Goal: Transaction & Acquisition: Book appointment/travel/reservation

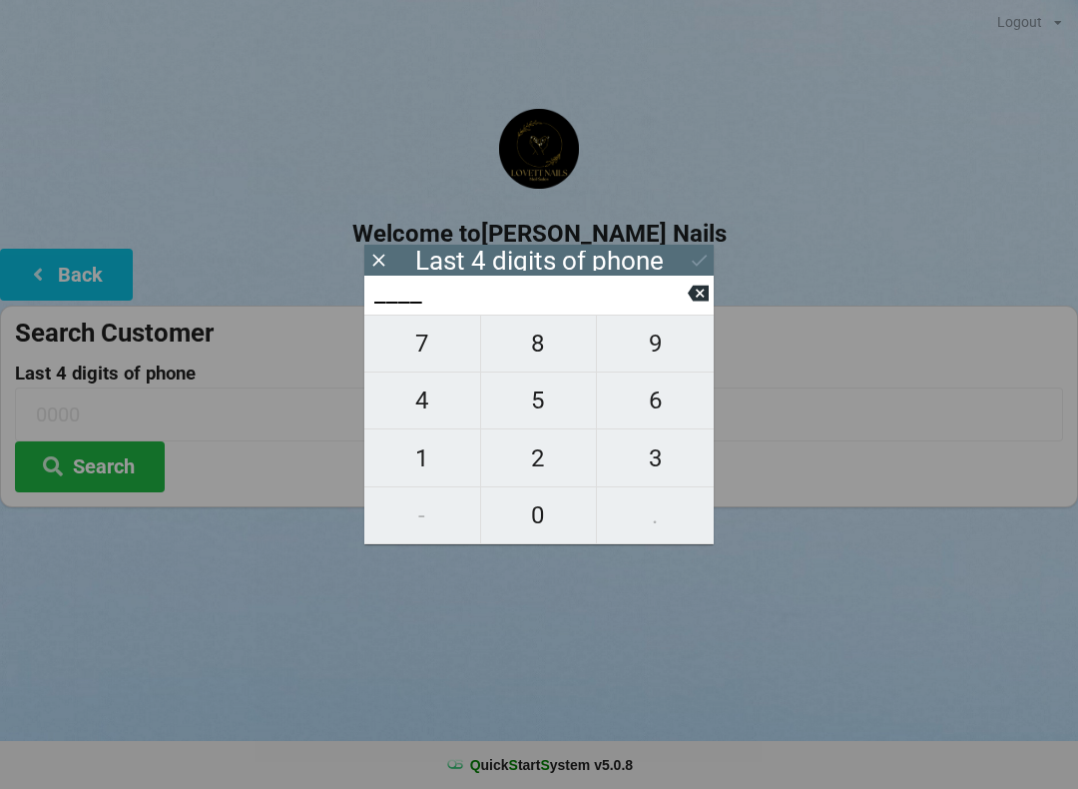
click at [543, 338] on span "8" at bounding box center [539, 343] width 116 height 42
type input "8___"
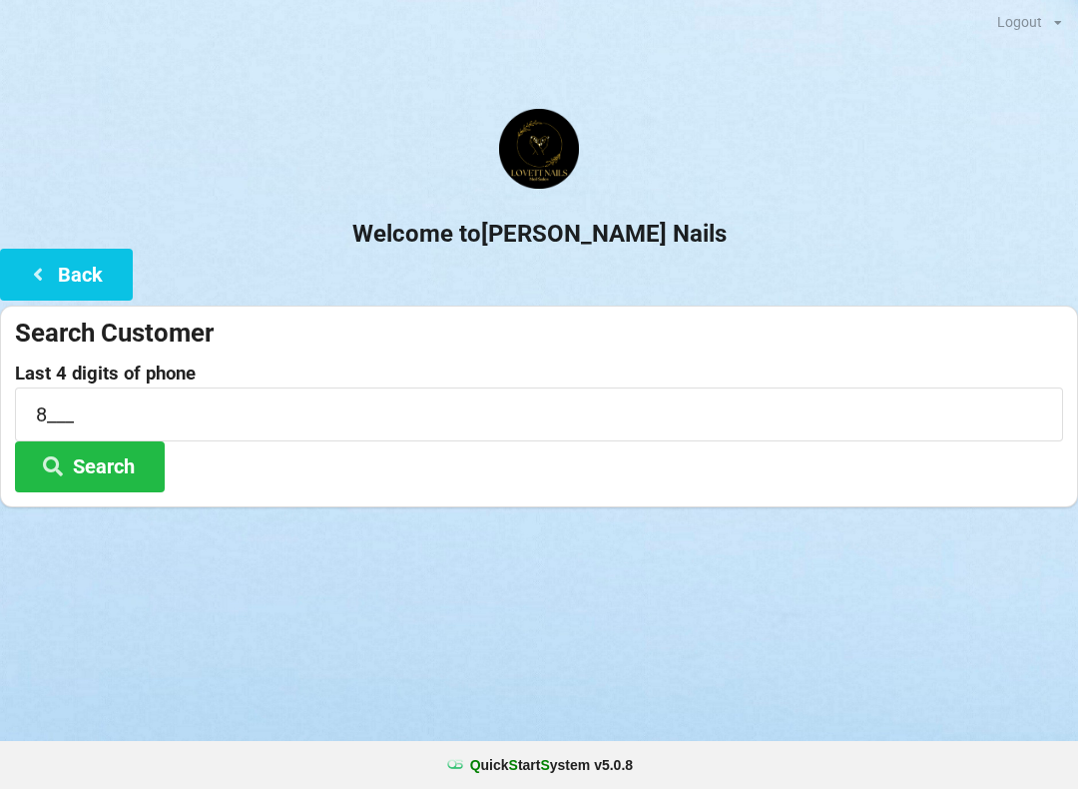
click at [719, 307] on div "Search Customer Last 4 digits of phone 8___ Search" at bounding box center [539, 407] width 1078 height 202
click at [162, 488] on button "Search" at bounding box center [90, 466] width 150 height 51
click at [124, 475] on button "Search" at bounding box center [90, 466] width 150 height 51
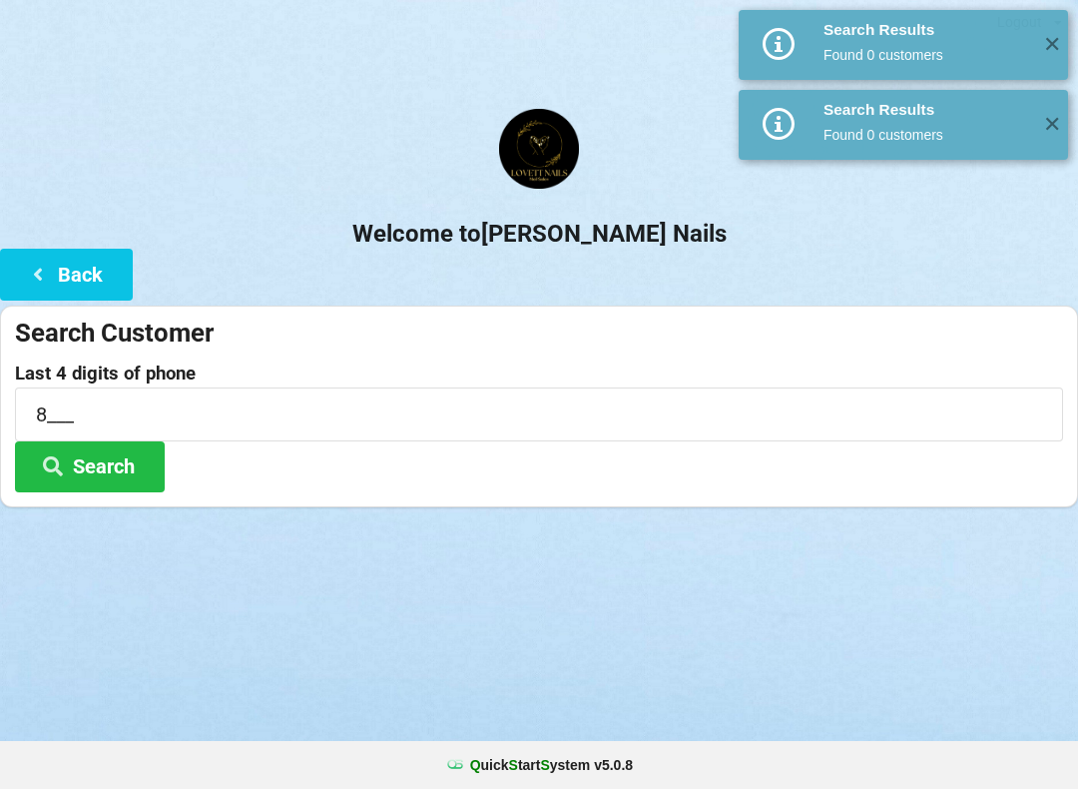
click at [63, 260] on button "Back" at bounding box center [66, 274] width 133 height 51
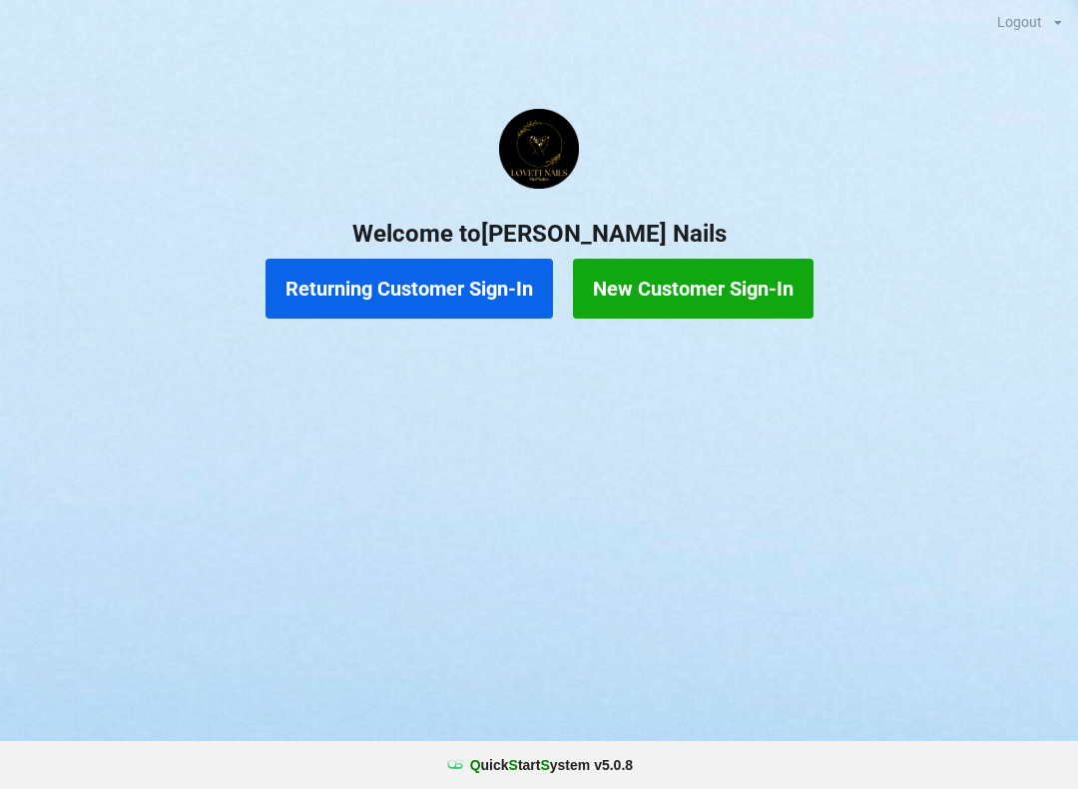
click at [422, 292] on button "Returning Customer Sign-In" at bounding box center [410, 289] width 288 height 60
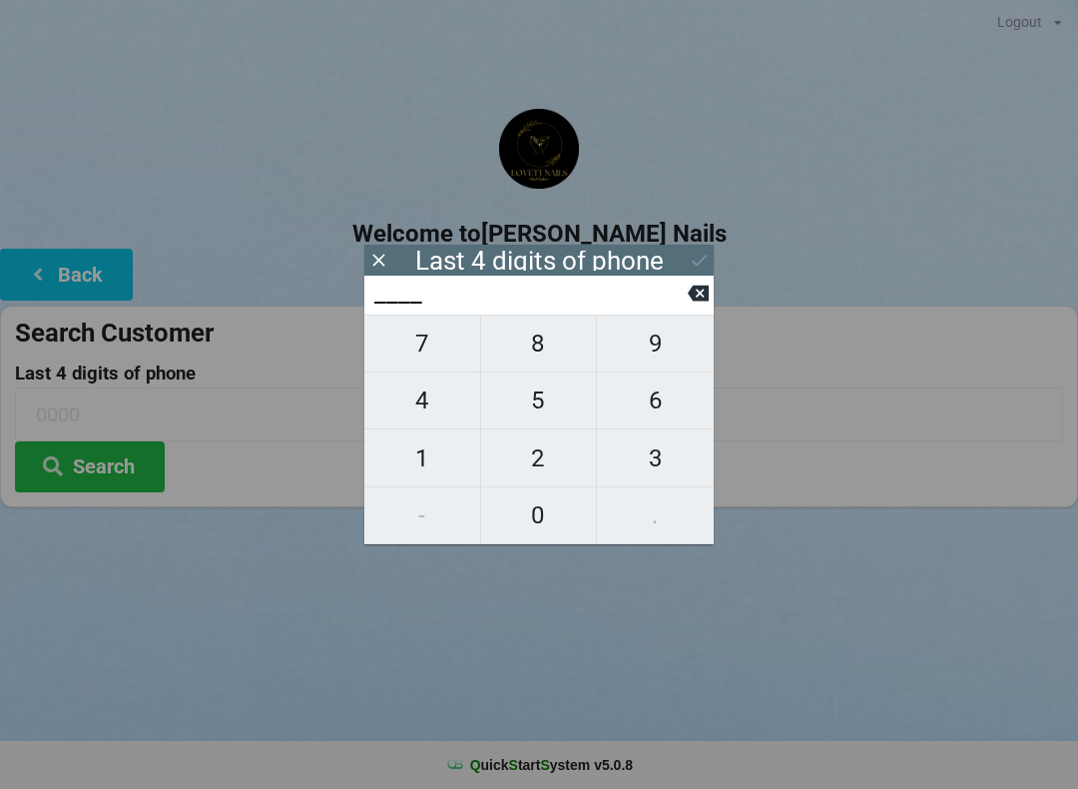
click at [430, 453] on span "1" at bounding box center [422, 458] width 116 height 42
type input "1___"
click at [546, 528] on span "0" at bounding box center [539, 515] width 116 height 42
type input "10__"
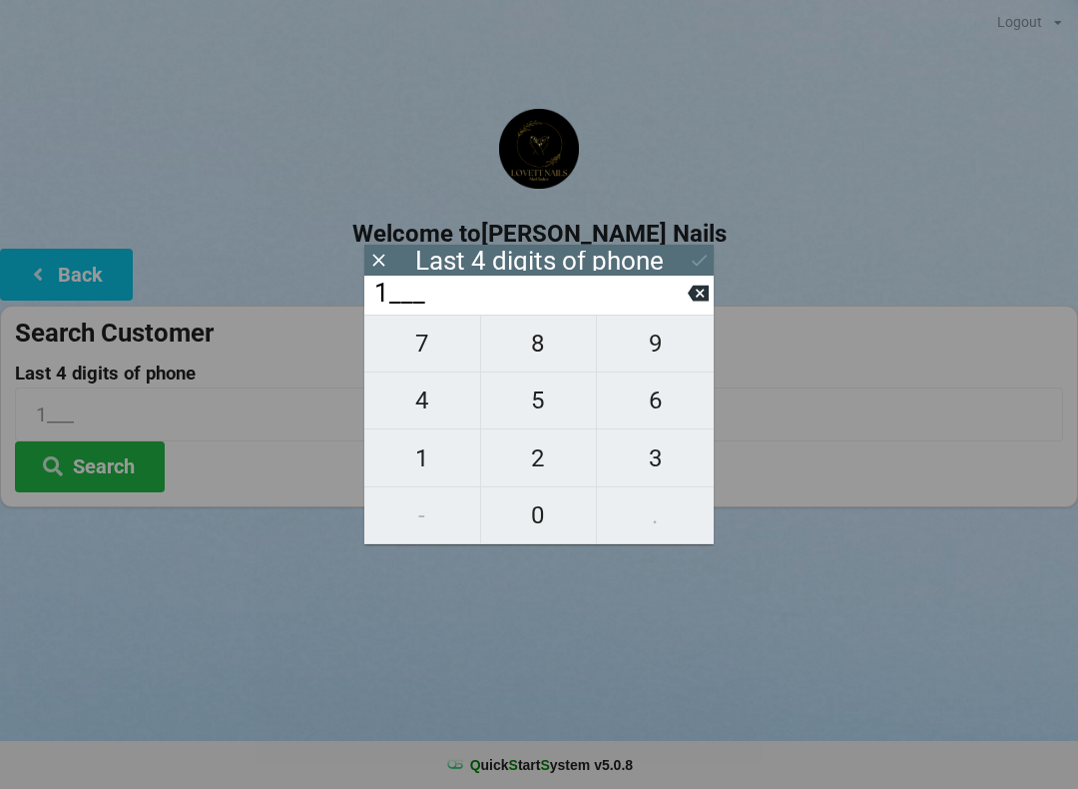
type input "10__"
click at [669, 413] on span "6" at bounding box center [655, 400] width 117 height 42
type input "106_"
click at [547, 356] on span "8" at bounding box center [539, 343] width 116 height 42
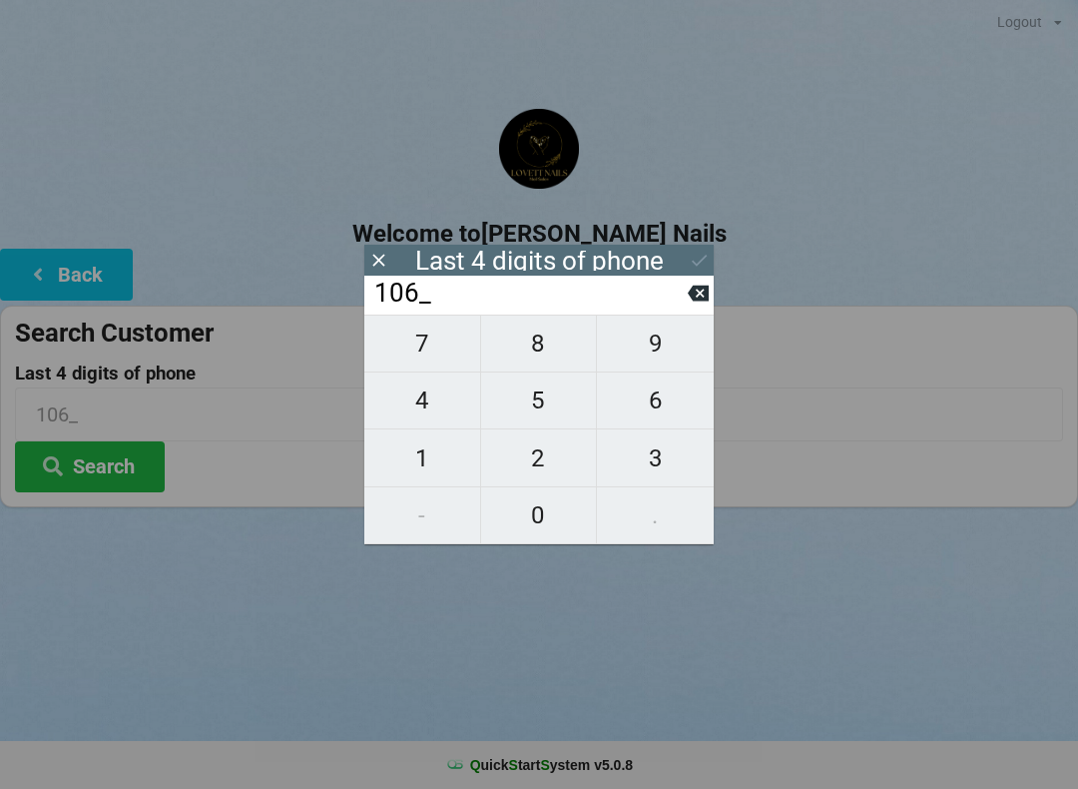
type input "1068"
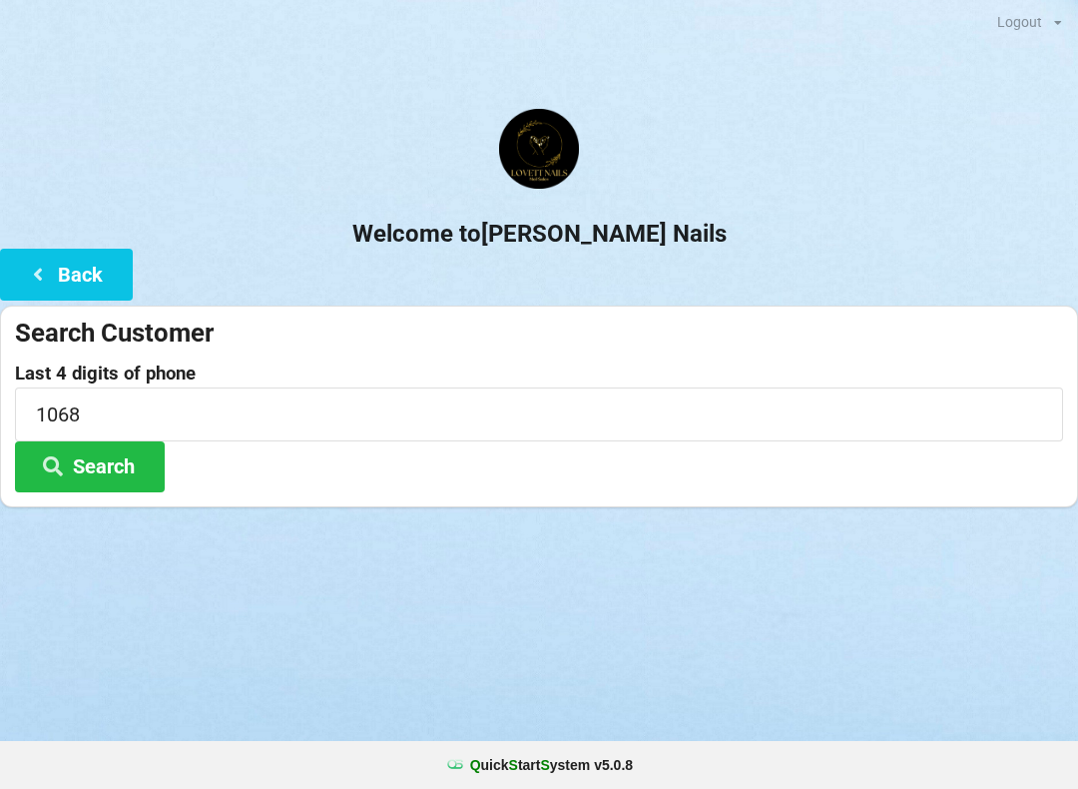
click at [692, 234] on h2 "Welcome to [PERSON_NAME] Nails" at bounding box center [539, 234] width 1078 height 31
click at [102, 469] on button "Search" at bounding box center [90, 466] width 150 height 51
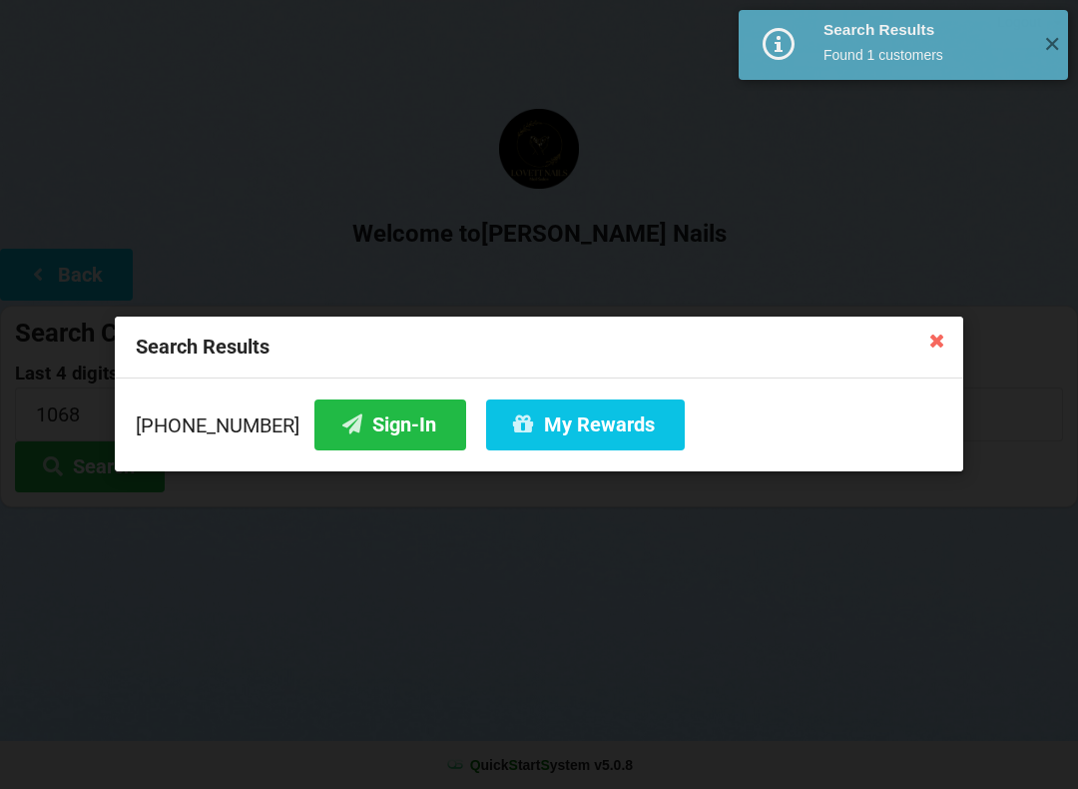
click at [514, 417] on button "My Rewards" at bounding box center [585, 424] width 199 height 51
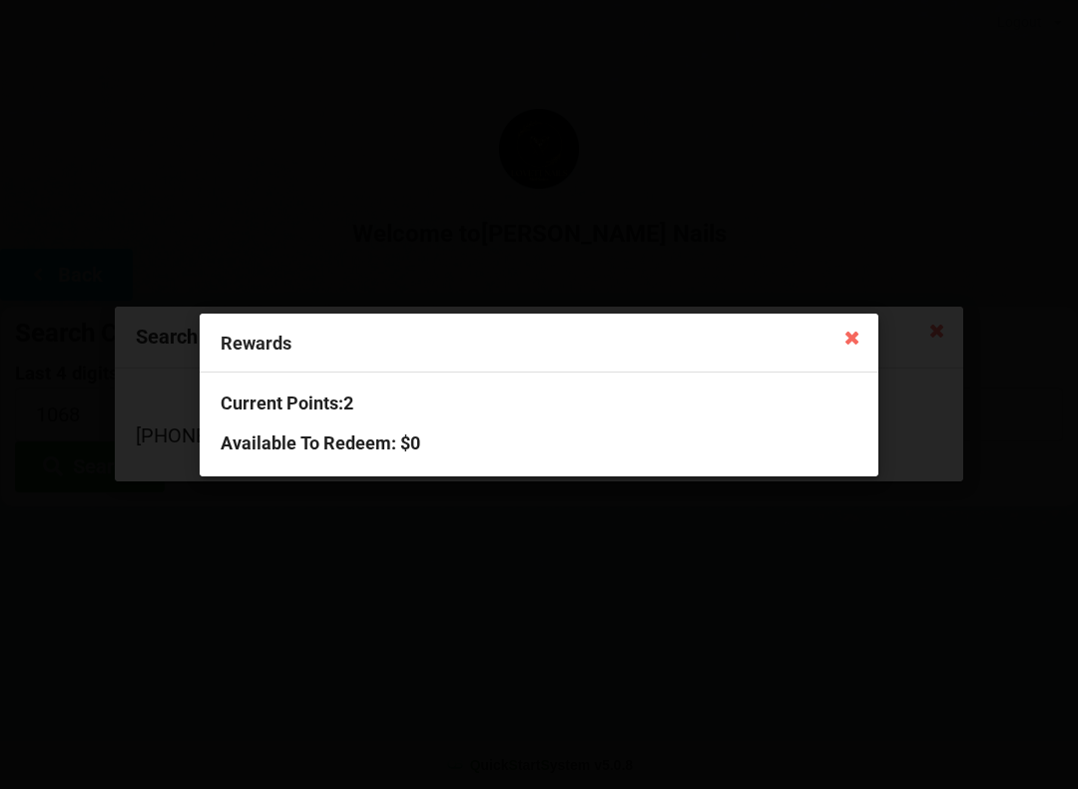
click at [838, 328] on icon at bounding box center [853, 336] width 32 height 32
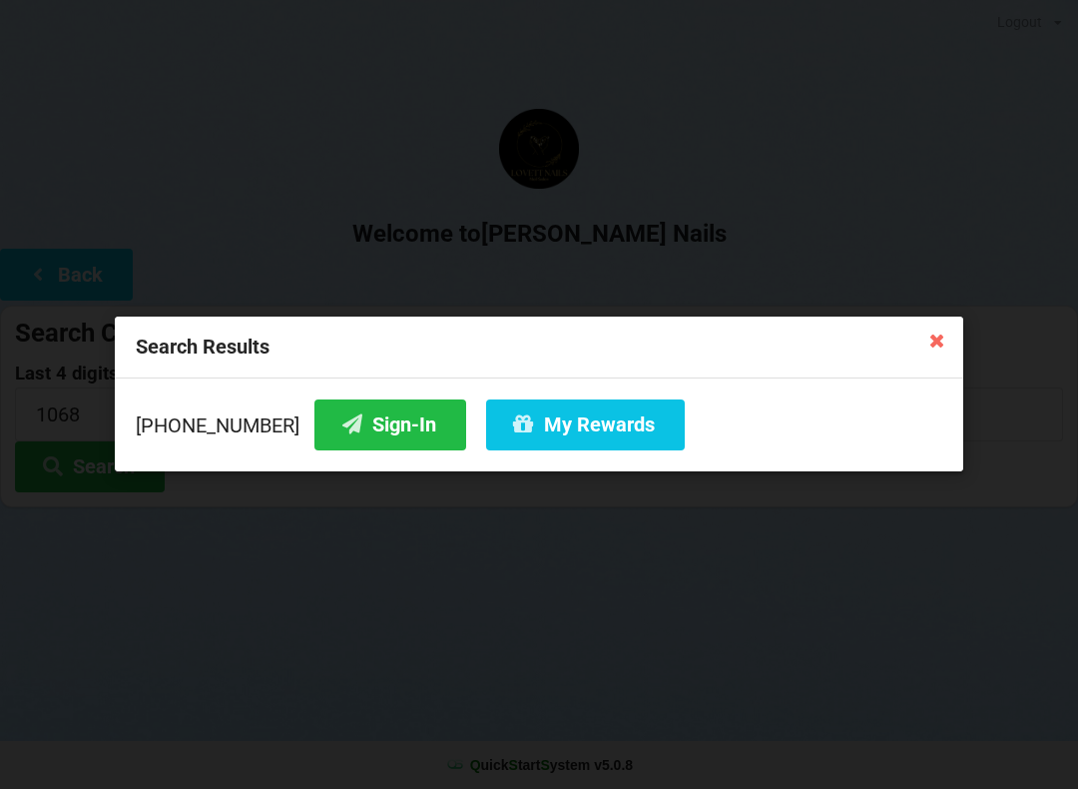
click at [344, 426] on button "Sign-In" at bounding box center [391, 424] width 152 height 51
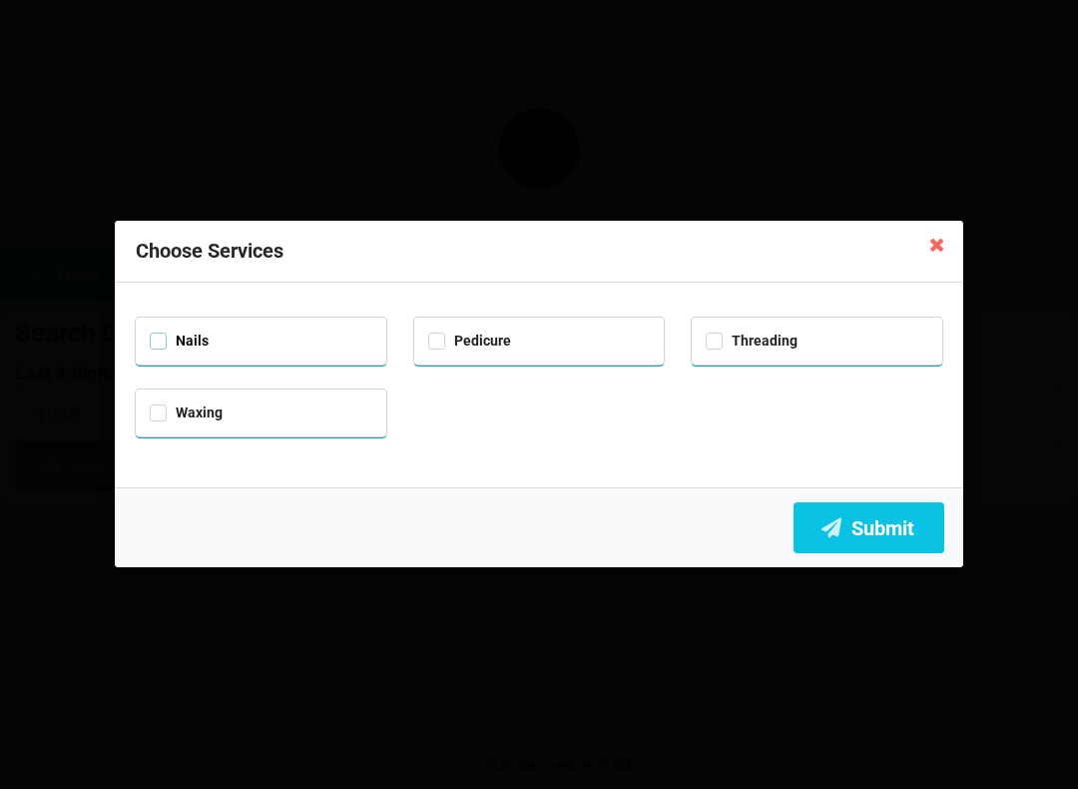
click at [163, 333] on label "Nails" at bounding box center [179, 340] width 59 height 17
checkbox input "true"
click at [467, 332] on label "Pedicure" at bounding box center [469, 340] width 83 height 17
checkbox input "true"
click at [840, 522] on icon at bounding box center [832, 526] width 24 height 17
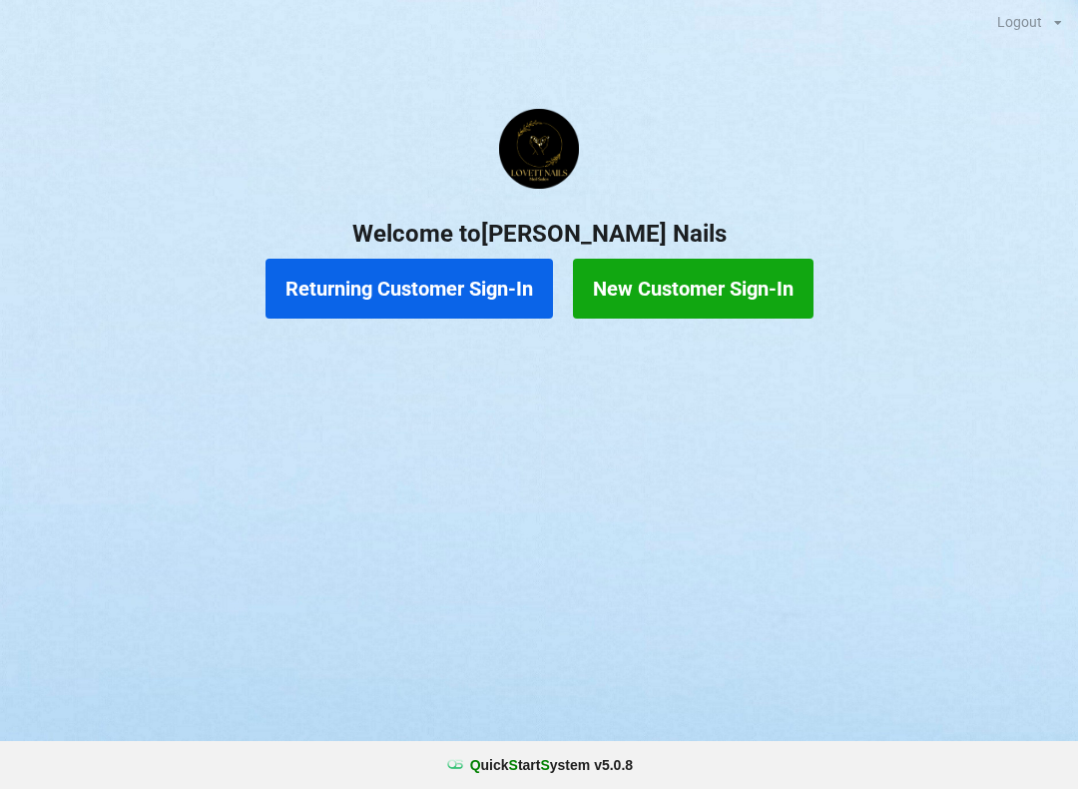
click at [485, 636] on div "Logout Logout Sign-In Welcome to [PERSON_NAME] Nails Returning Customer Sign-In…" at bounding box center [539, 394] width 1078 height 789
click at [357, 608] on div "Logout Logout Sign-In Welcome to [PERSON_NAME] Nails Returning Customer Sign-In…" at bounding box center [539, 394] width 1078 height 789
click at [434, 629] on div "Logout Logout Sign-In Welcome to [PERSON_NAME] Nails Returning Customer Sign-In…" at bounding box center [539, 394] width 1078 height 789
